Goal: Task Accomplishment & Management: Manage account settings

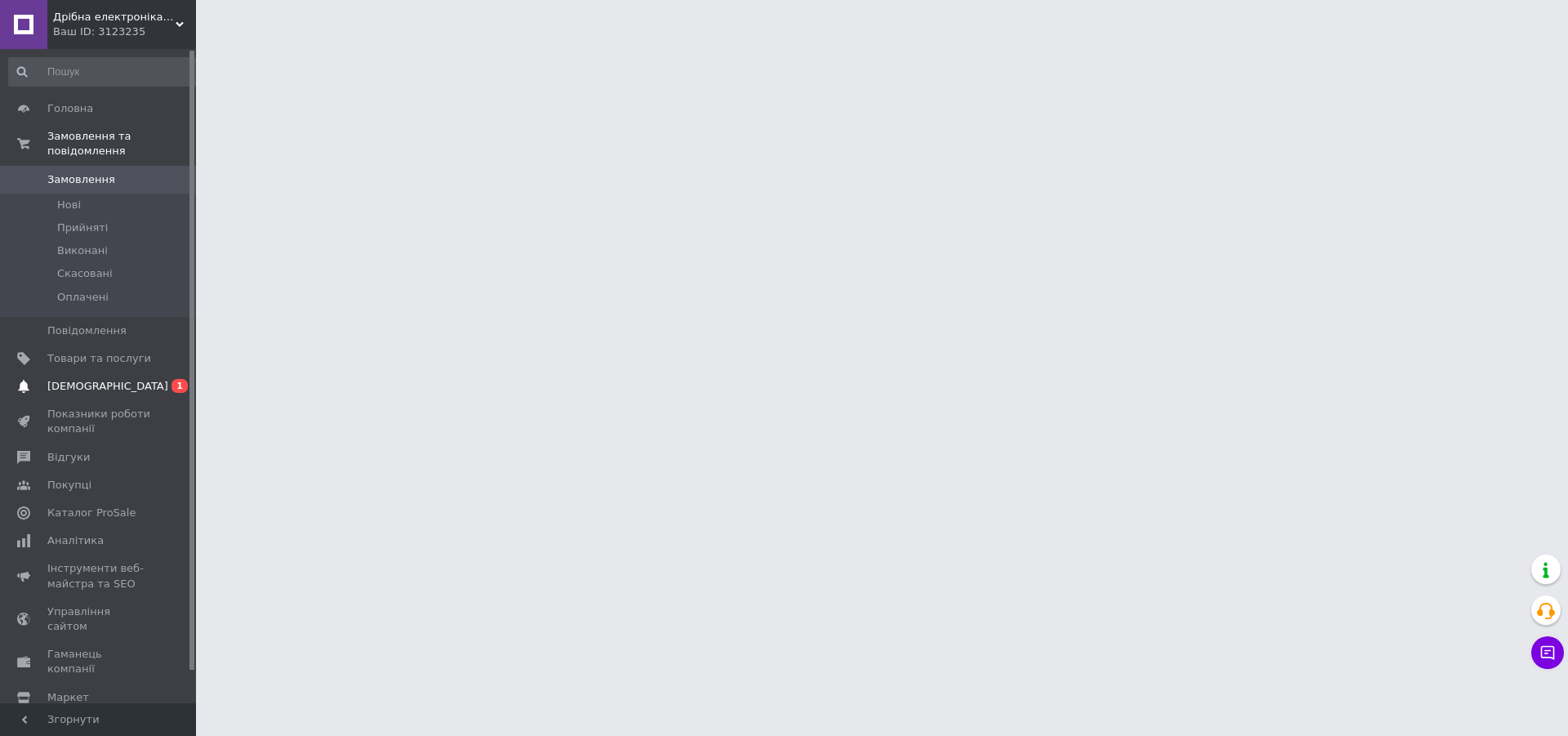
click at [143, 379] on span "[DEMOGRAPHIC_DATA]" at bounding box center [99, 385] width 104 height 14
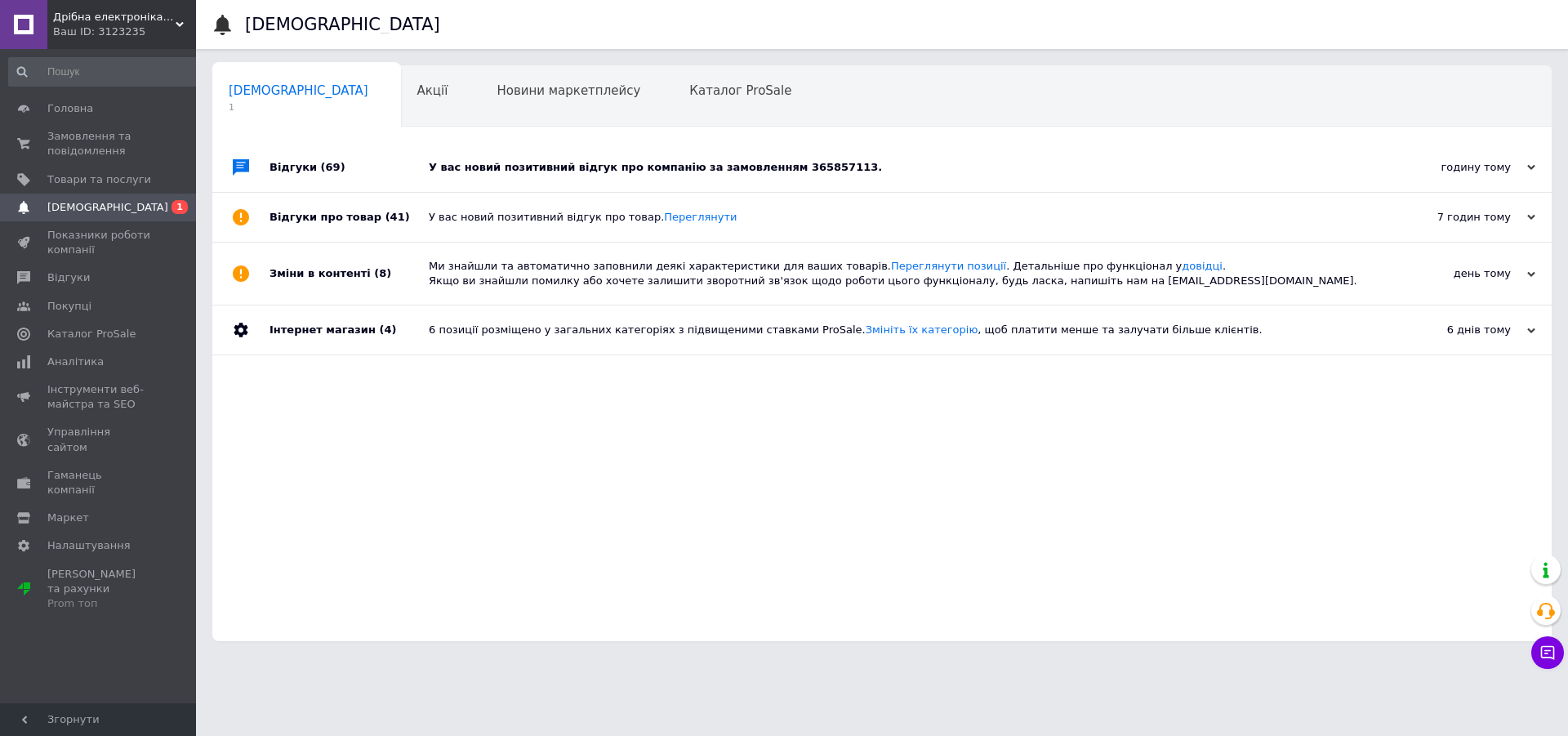
click at [669, 166] on div "У вас новий позитивний відгук про компанію за замовленням 365857113." at bounding box center [900, 167] width 943 height 14
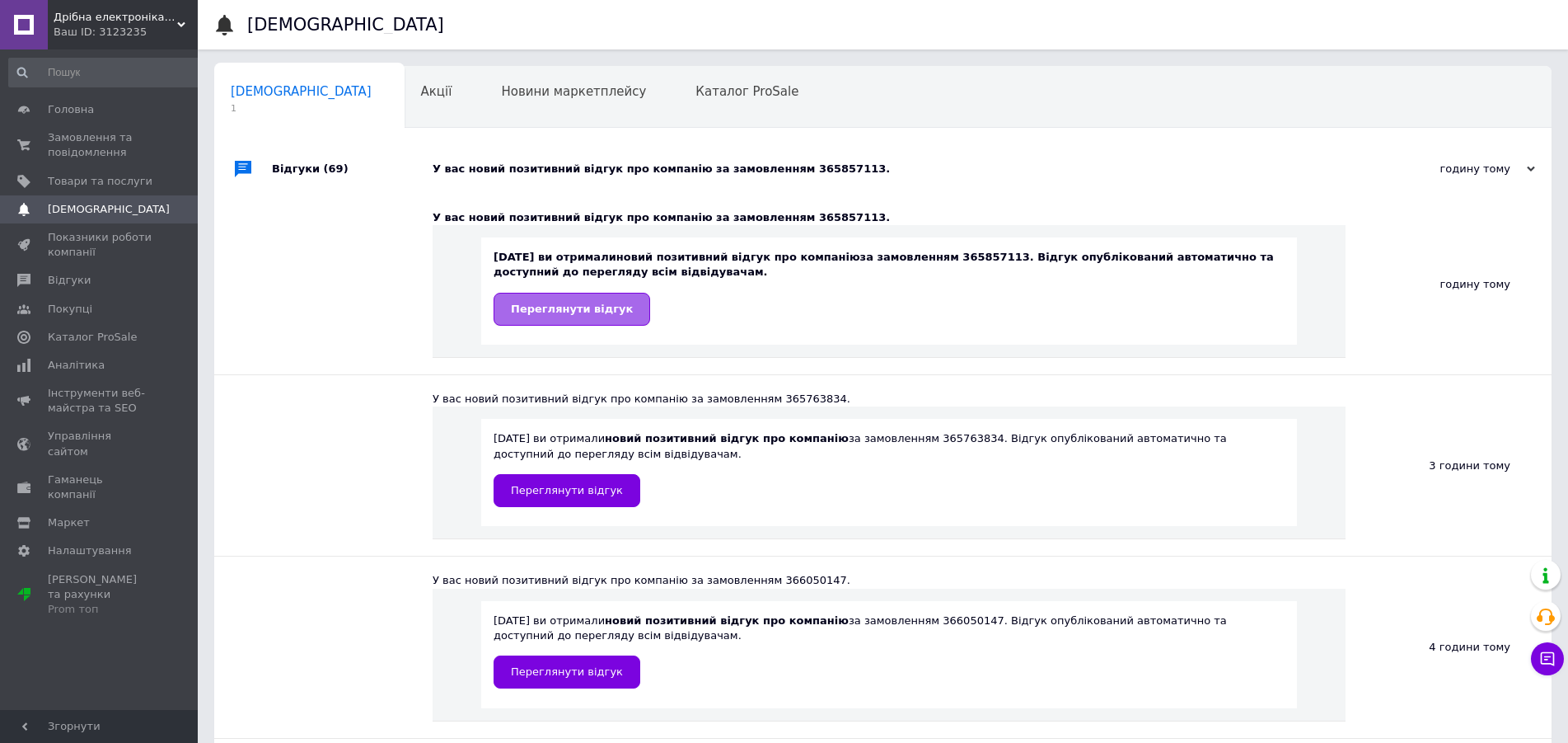
click at [573, 307] on span "Переглянути відгук" at bounding box center [572, 308] width 122 height 13
click at [94, 184] on span "Товари та послуги" at bounding box center [100, 180] width 105 height 14
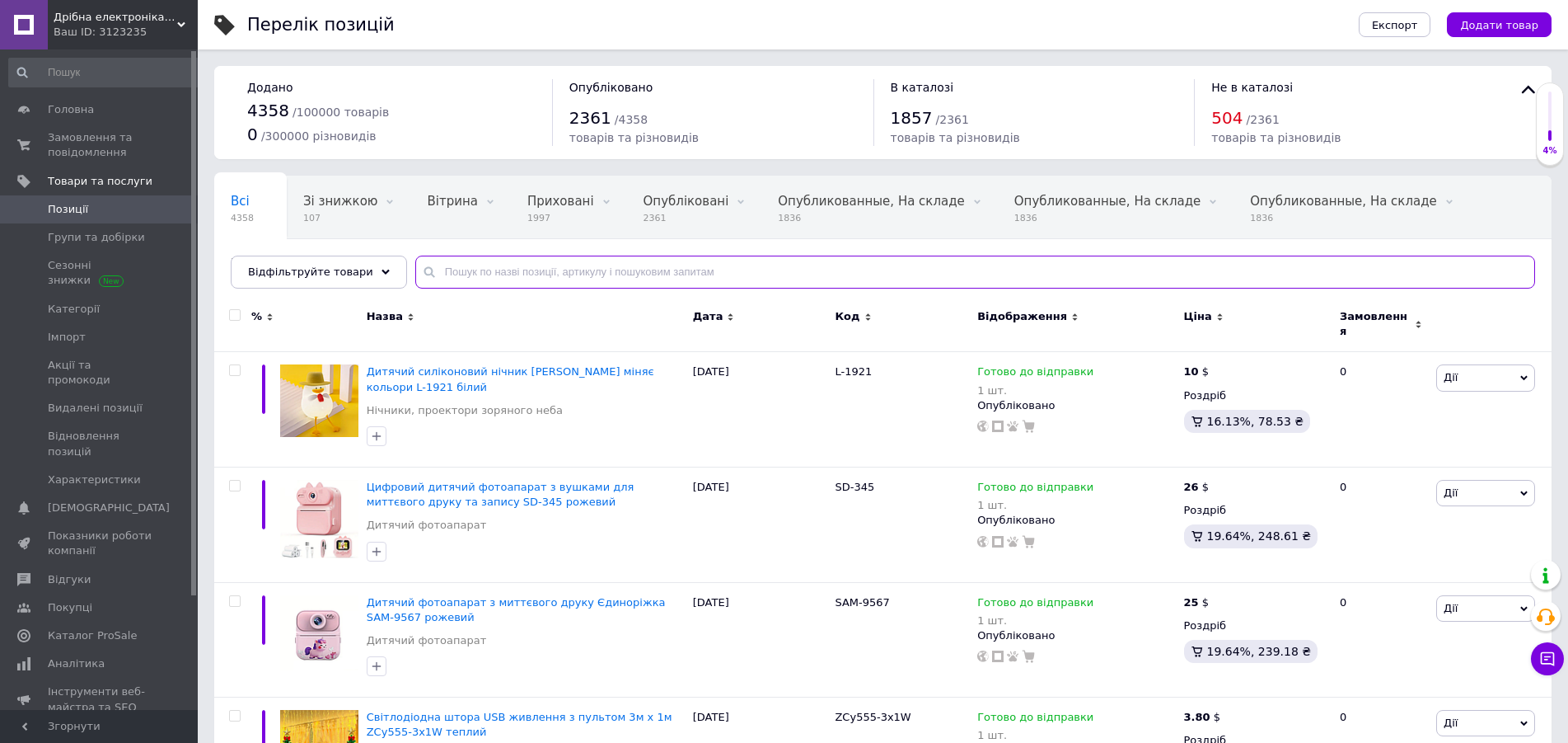
paste input "UK-185"
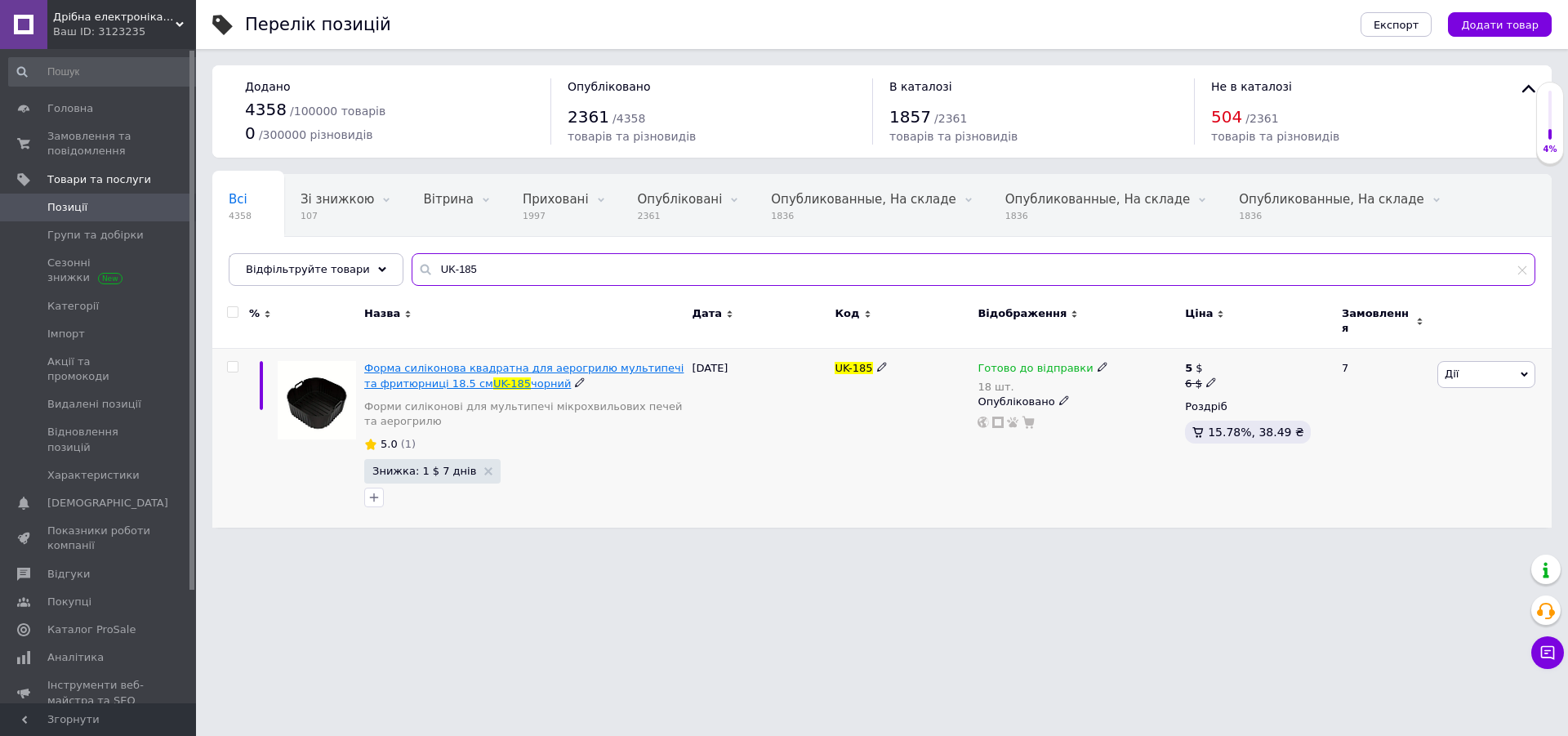
type input "UK-185"
click at [514, 362] on span "Форма силіконова квадратна для аерогрилю мультипечі та фритюрниці 18.5 см" at bounding box center [524, 375] width 320 height 27
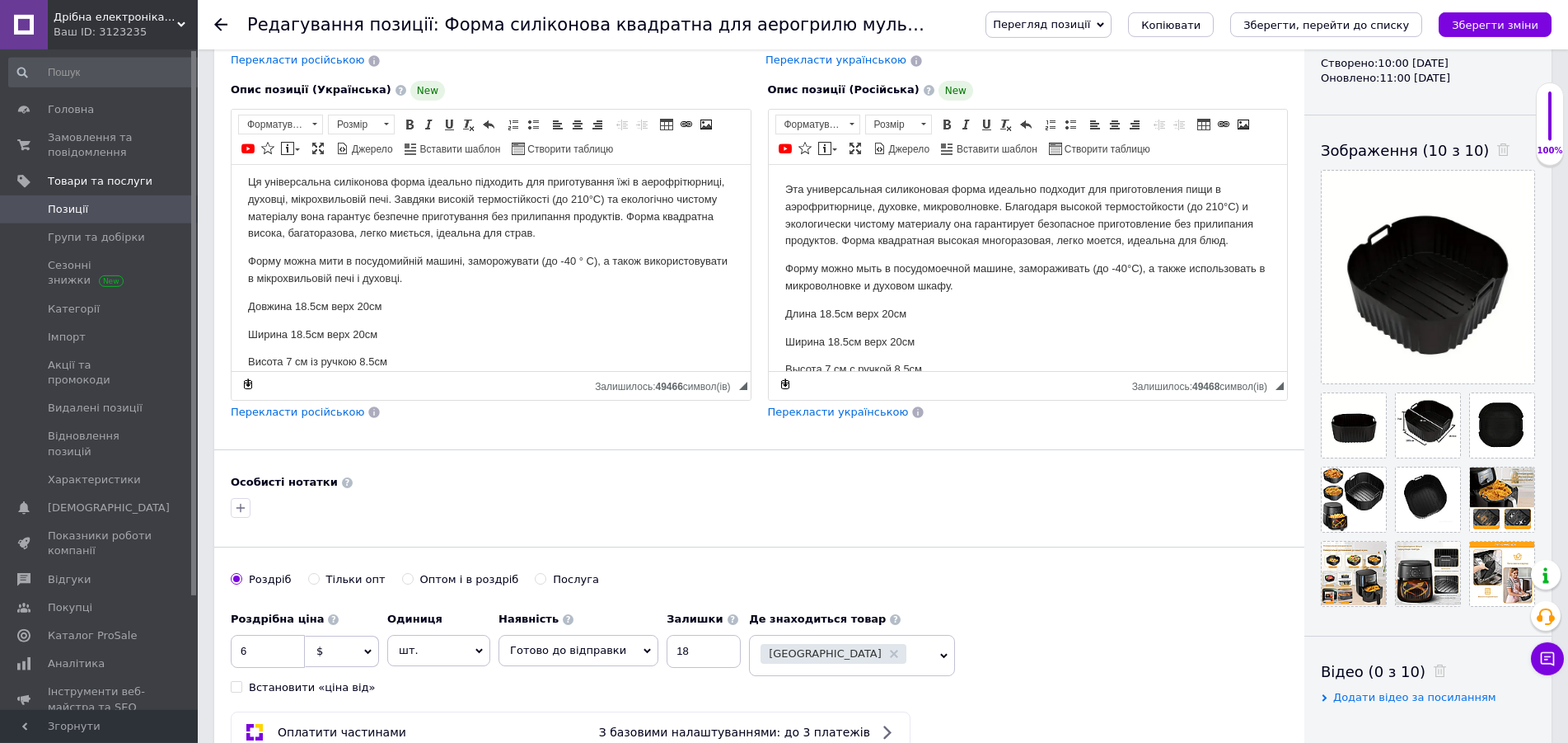
scroll to position [252, 0]
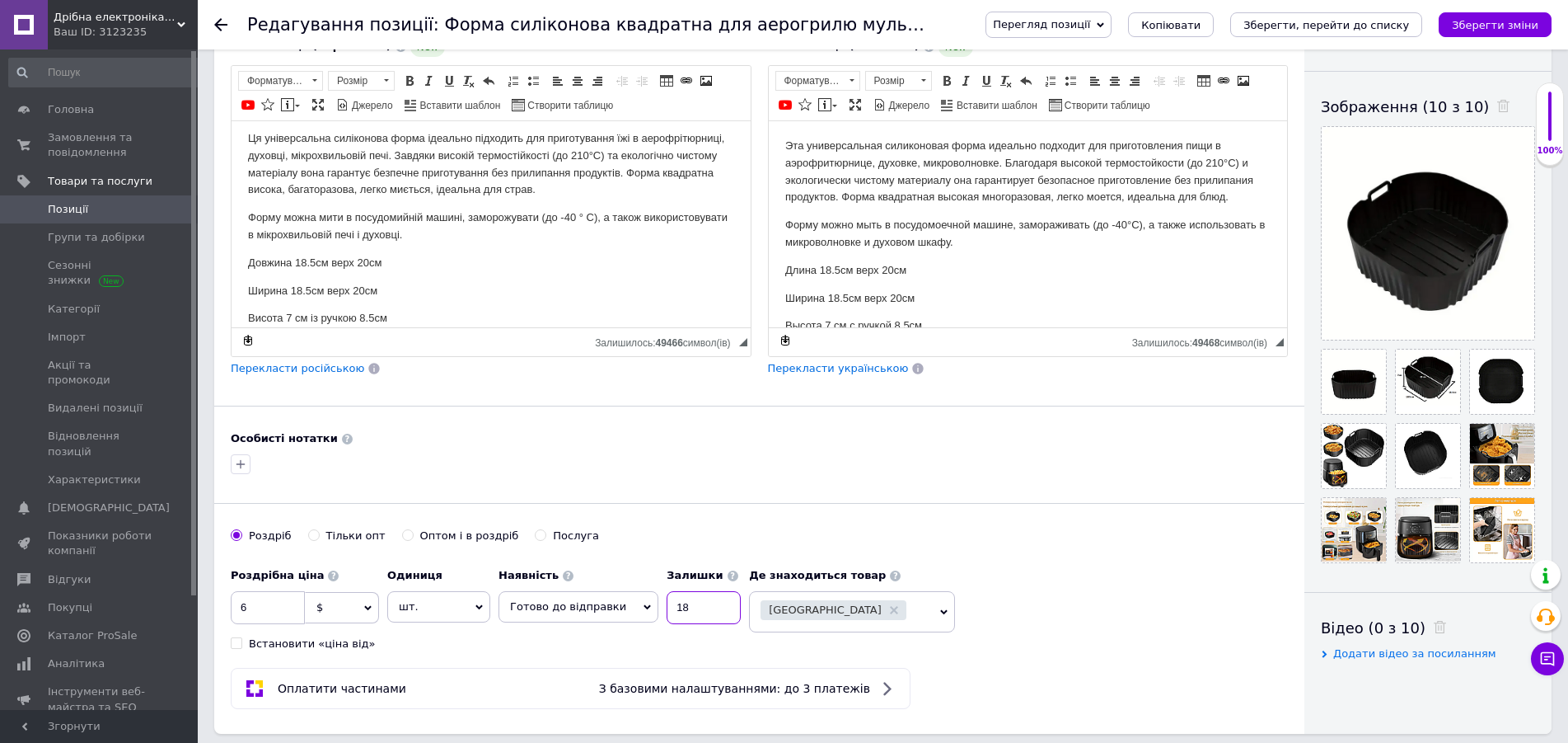
drag, startPoint x: 694, startPoint y: 605, endPoint x: 668, endPoint y: 609, distance: 26.3
click at [668, 609] on input "18" at bounding box center [704, 608] width 74 height 33
drag, startPoint x: 678, startPoint y: 606, endPoint x: 670, endPoint y: 608, distance: 8.2
click at [670, 608] on input "17" at bounding box center [704, 608] width 74 height 33
type input "16"
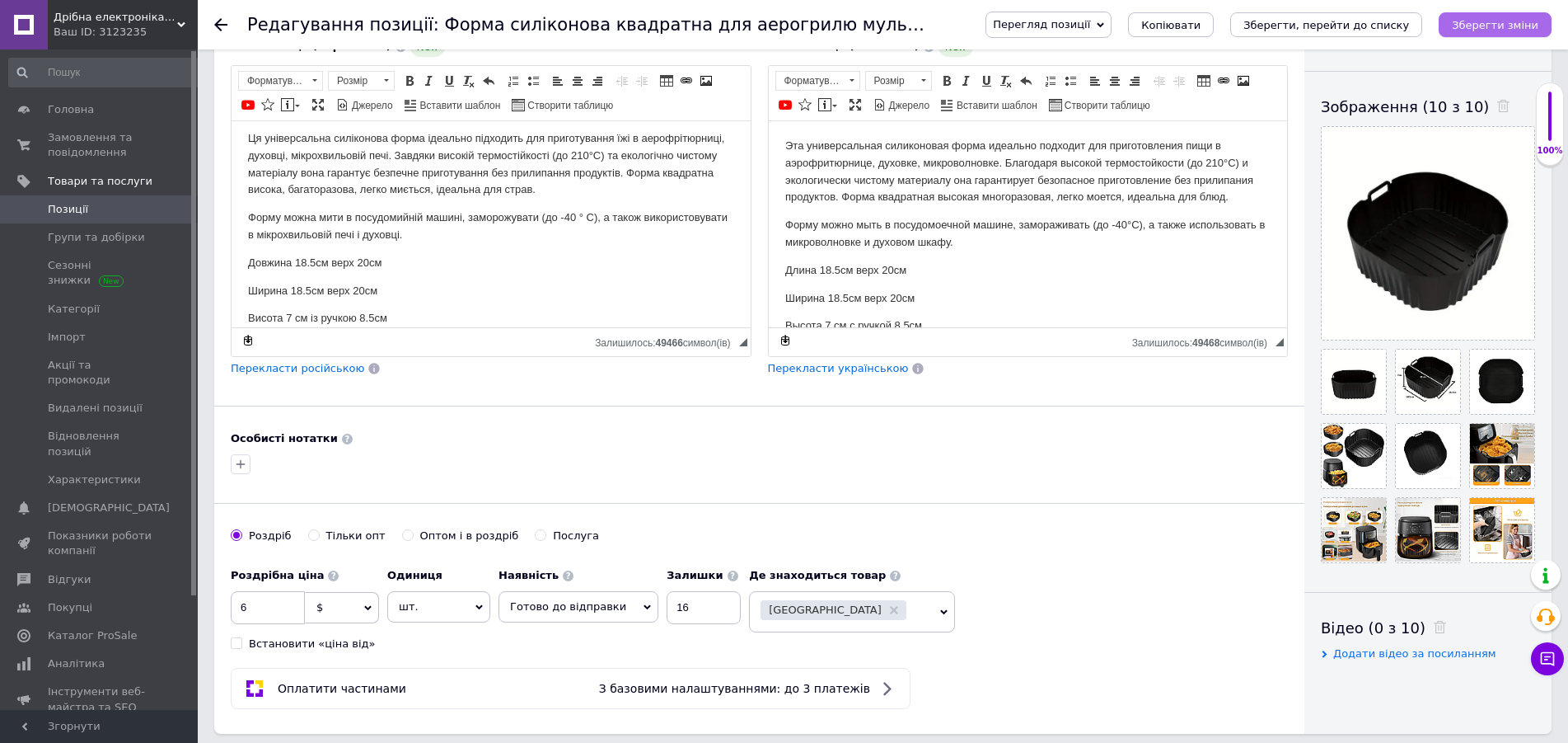
click at [1535, 20] on icon "Зберегти зміни" at bounding box center [1496, 25] width 87 height 13
